Goal: Information Seeking & Learning: Find specific fact

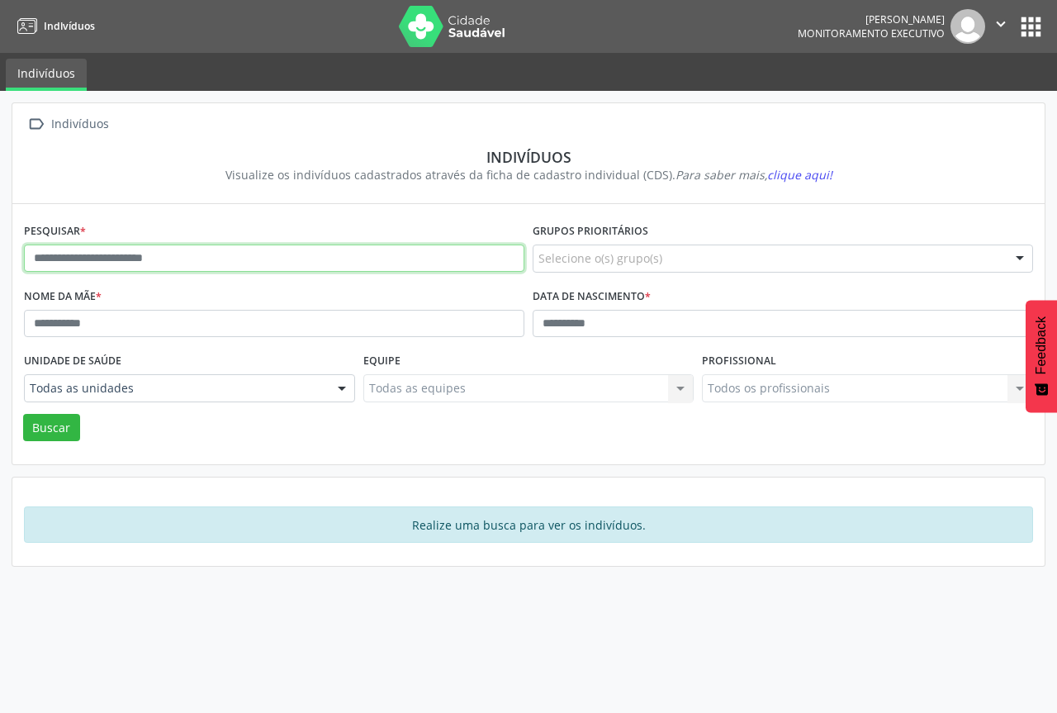
click at [181, 262] on input "text" at bounding box center [274, 258] width 500 height 28
type input "**********"
click at [23, 414] on button "Buscar" at bounding box center [51, 428] width 57 height 28
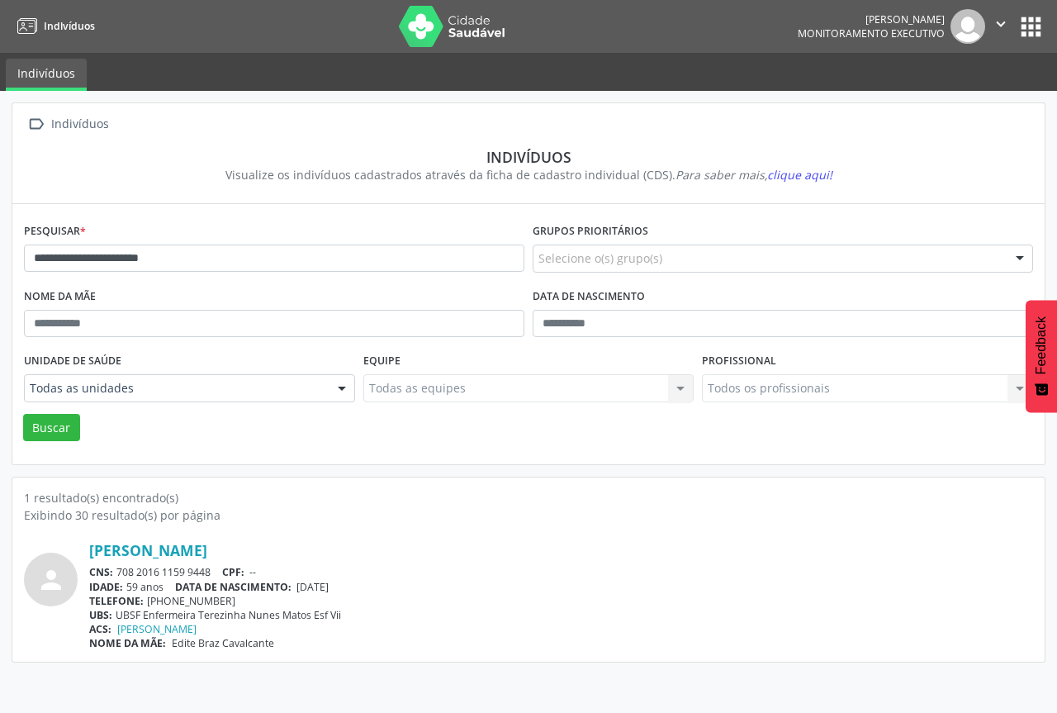
click at [396, 556] on div "[PERSON_NAME]" at bounding box center [561, 550] width 944 height 18
drag, startPoint x: 399, startPoint y: 530, endPoint x: 471, endPoint y: 593, distance: 95.4
click at [471, 594] on div "TELEFONE: [PHONE_NUMBER]" at bounding box center [561, 601] width 944 height 14
drag, startPoint x: 396, startPoint y: 495, endPoint x: 400, endPoint y: 652, distance: 156.1
click at [400, 652] on div "1 resultado(s) encontrado(s) Exibindo 30 resultado(s) por página person [PERSON…" at bounding box center [528, 569] width 1032 height 184
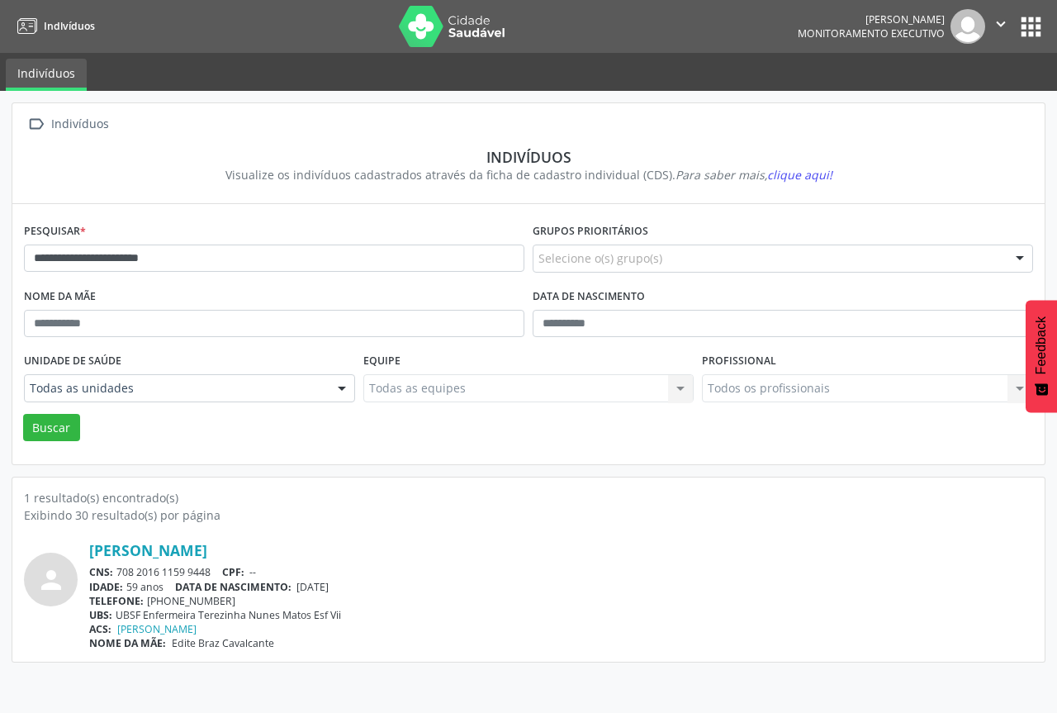
click at [416, 606] on div "TELEFONE: [PHONE_NUMBER]" at bounding box center [561, 601] width 944 height 14
drag, startPoint x: 388, startPoint y: 548, endPoint x: 406, endPoint y: 562, distance: 23.0
click at [404, 576] on div "[PERSON_NAME] Braz CNS: 708 2016 1159 9448 CPF: -- IDADE: 59 anos DATA DE NASCI…" at bounding box center [561, 595] width 944 height 109
click at [408, 561] on div "[PERSON_NAME] Braz CNS: 708 2016 1159 9448 CPF: -- IDADE: 59 anos DATA DE NASCI…" at bounding box center [561, 595] width 944 height 109
drag, startPoint x: 353, startPoint y: 526, endPoint x: 378, endPoint y: 544, distance: 31.4
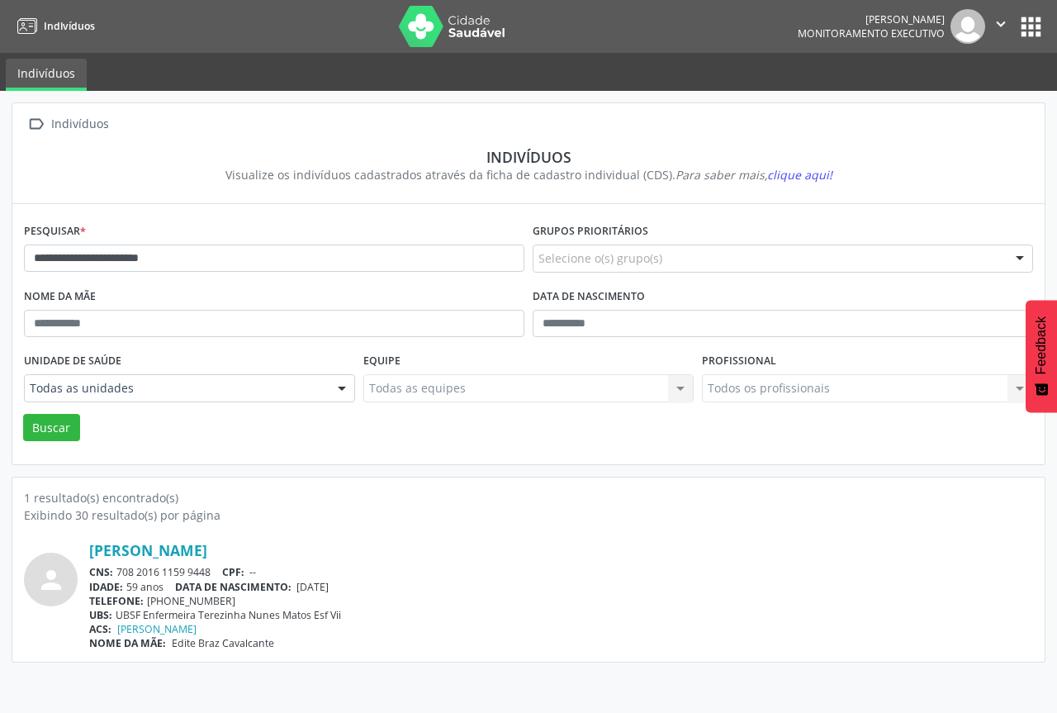
click at [383, 565] on div "person [PERSON_NAME] CNS: 708 2016 1159 9448 CPF: -- IDADE: 59 anos DATA DE NAS…" at bounding box center [528, 587] width 1009 height 126
drag, startPoint x: 375, startPoint y: 570, endPoint x: 383, endPoint y: 576, distance: 10.6
click at [376, 570] on div "CNS: 708 2016 1159 9448 CPF: --" at bounding box center [561, 572] width 944 height 14
click at [444, 561] on div "[PERSON_NAME] Braz CNS: 708 2016 1159 9448 CPF: -- IDADE: 59 anos DATA DE NASCI…" at bounding box center [561, 595] width 944 height 109
drag, startPoint x: 72, startPoint y: 538, endPoint x: 75, endPoint y: 562, distance: 25.0
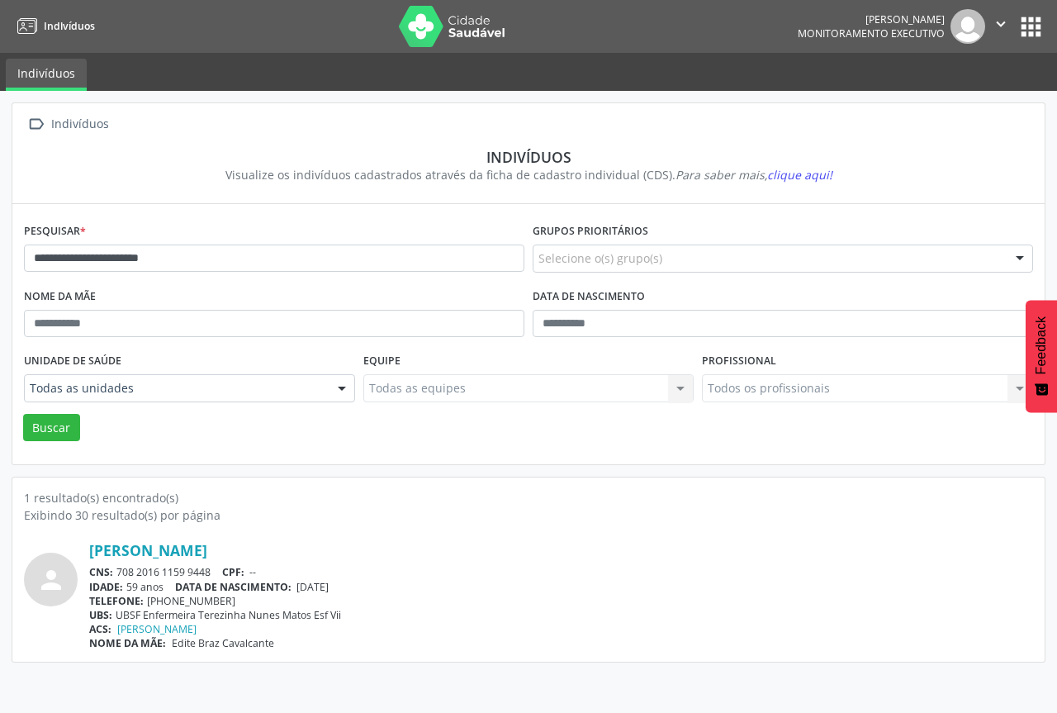
click at [82, 581] on div "person [PERSON_NAME] CNS: 708 2016 1159 9448 CPF: -- IDADE: 59 anos DATA DE NAS…" at bounding box center [528, 587] width 1009 height 126
drag, startPoint x: 84, startPoint y: 543, endPoint x: 321, endPoint y: 681, distance: 274.2
click at [321, 684] on div "**********" at bounding box center [528, 402] width 1057 height 622
click at [775, 555] on div "[PERSON_NAME]" at bounding box center [561, 550] width 944 height 18
